Goal: Information Seeking & Learning: Find specific page/section

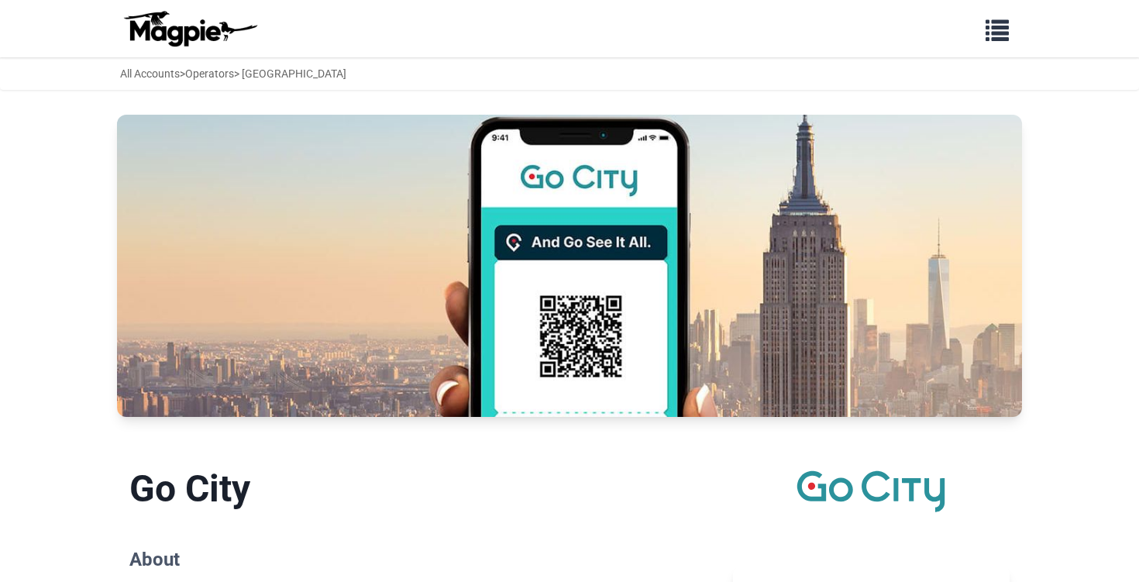
scroll to position [1175, 0]
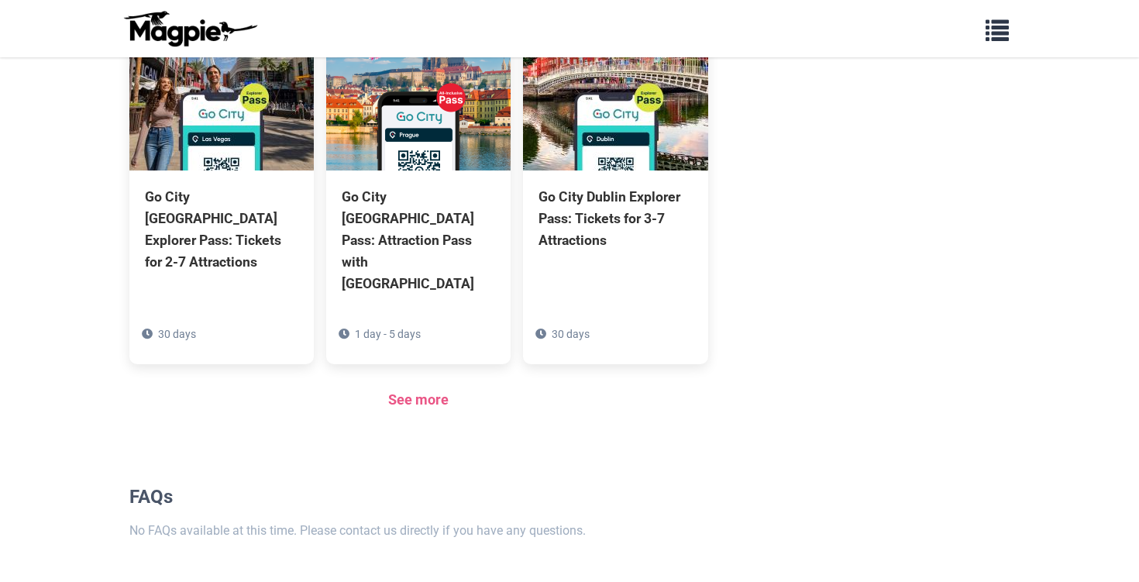
click at [435, 339] on section "Products Go City Sydney Explorer Pass: Tickets to 2-7 Top Attractions 30 days G…" at bounding box center [418, 26] width 579 height 821
click at [435, 391] on link "See more" at bounding box center [418, 399] width 60 height 16
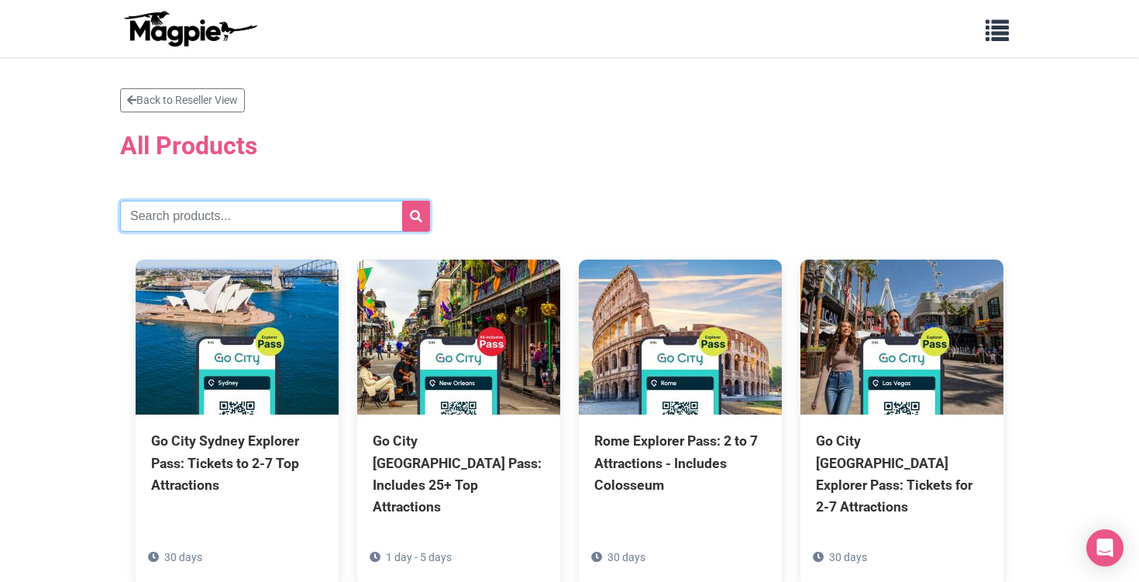
click at [364, 218] on input "text" at bounding box center [275, 216] width 310 height 31
type input "[US_STATE]"
click at [416, 216] on button "submit" at bounding box center [416, 216] width 28 height 31
